Goal: Find specific page/section: Find specific page/section

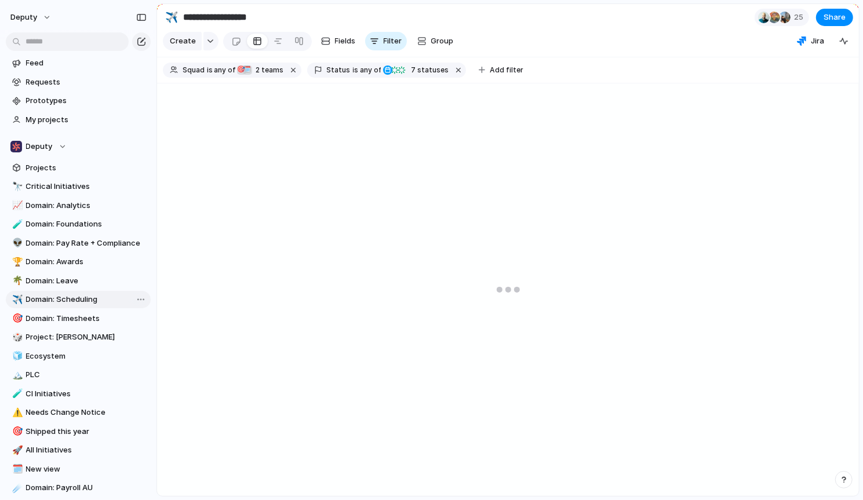
click at [85, 297] on span "Domain: Scheduling" at bounding box center [86, 300] width 121 height 12
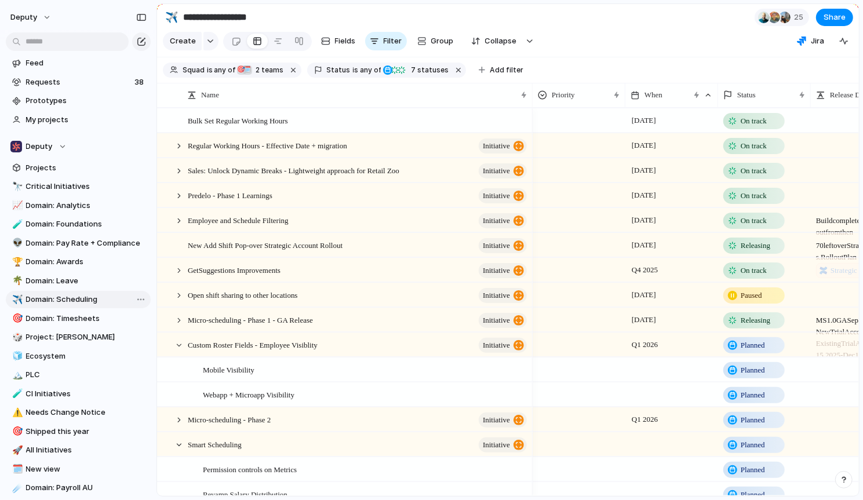
click at [85, 297] on span "Domain: Scheduling" at bounding box center [86, 300] width 121 height 12
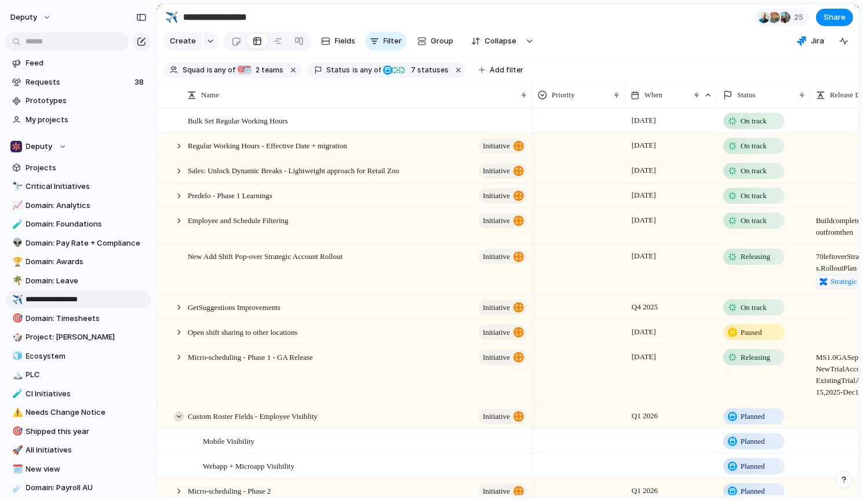
click at [180, 422] on div at bounding box center [179, 417] width 10 height 10
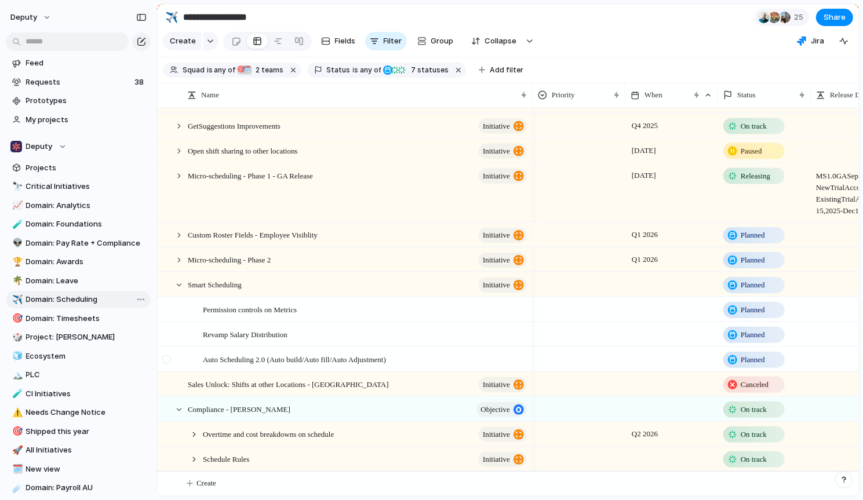
scroll to position [131, 0]
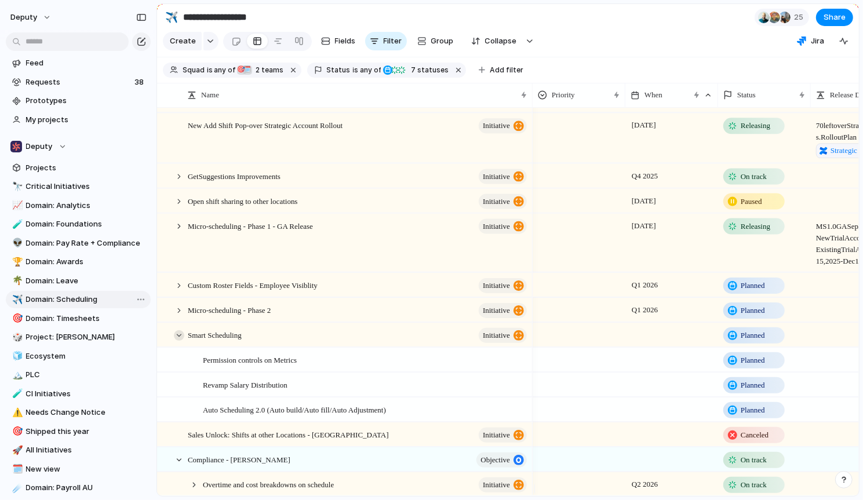
click at [176, 341] on div at bounding box center [179, 335] width 10 height 10
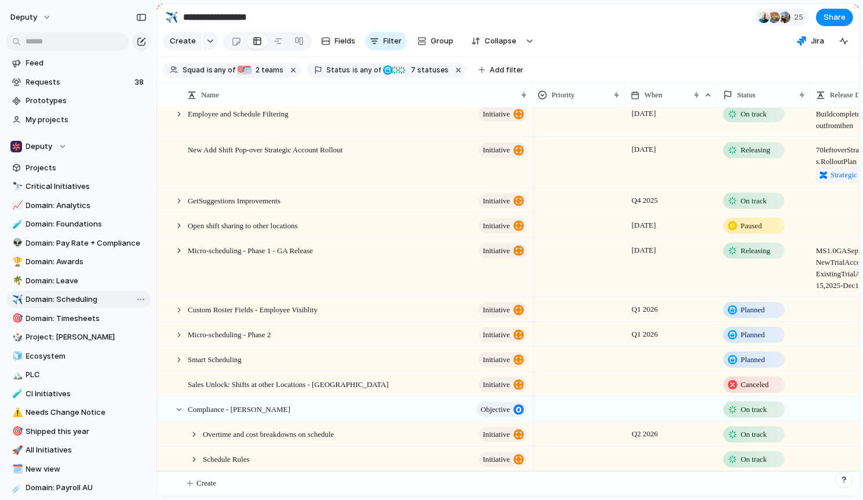
scroll to position [116, 0]
click at [178, 333] on div at bounding box center [179, 335] width 10 height 10
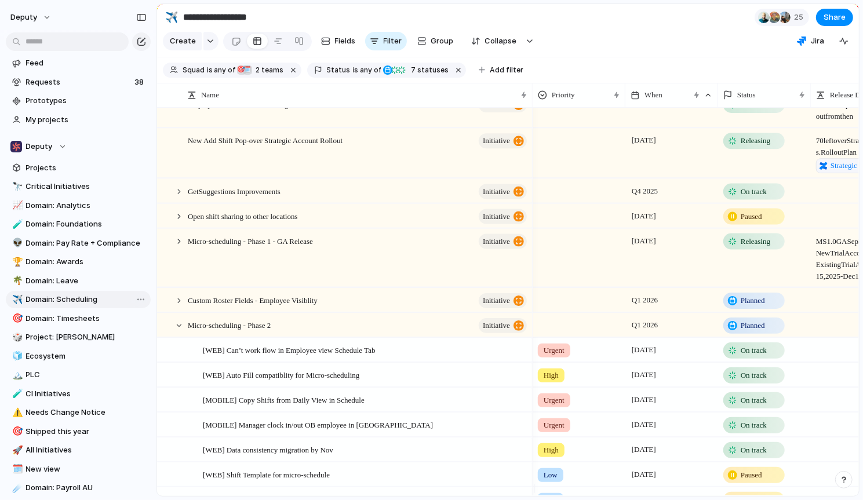
scroll to position [117, 0]
click at [178, 330] on div at bounding box center [179, 324] width 10 height 10
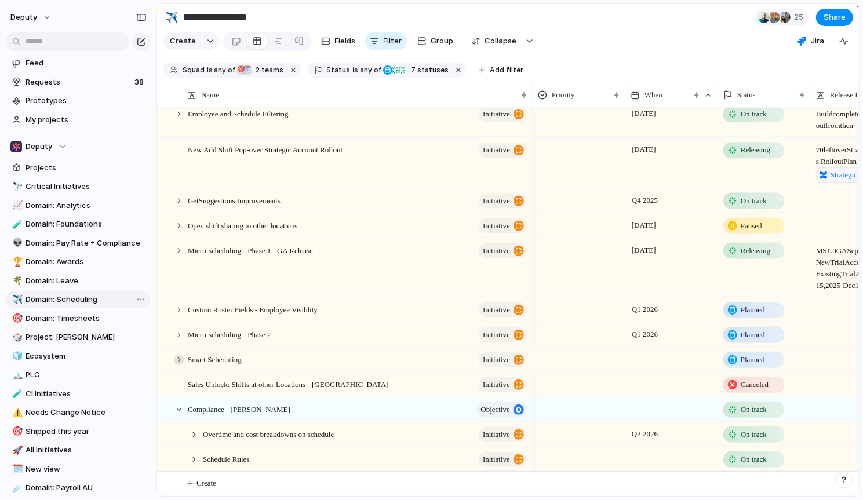
click at [176, 362] on div at bounding box center [179, 360] width 10 height 10
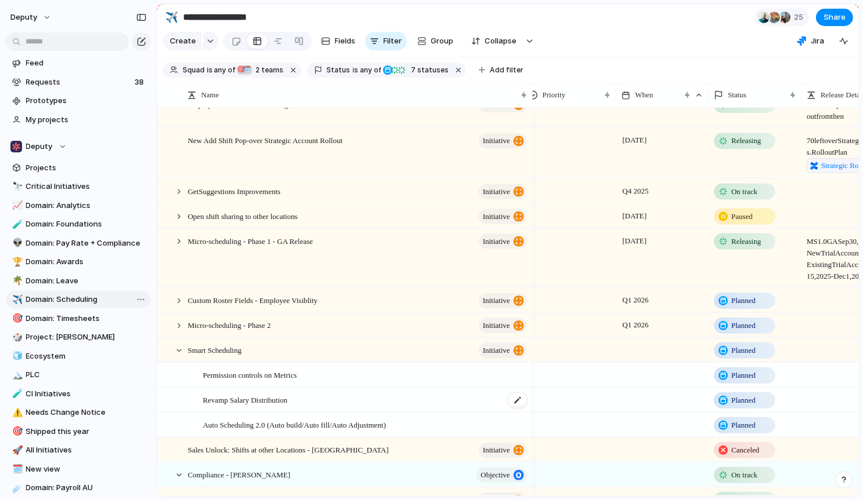
scroll to position [0, 283]
